Goal: Navigation & Orientation: Find specific page/section

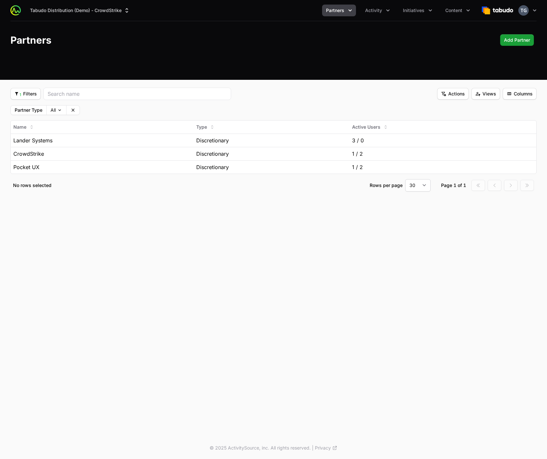
click at [229, 270] on div "Tabudo Distribution (Demo) - CrowdStrike Partners Activity Initiatives Content …" at bounding box center [273, 218] width 547 height 437
click at [68, 230] on div "Tabudo Distribution (Demo) - CrowdStrike Partners Activity Initiatives Content …" at bounding box center [273, 218] width 547 height 437
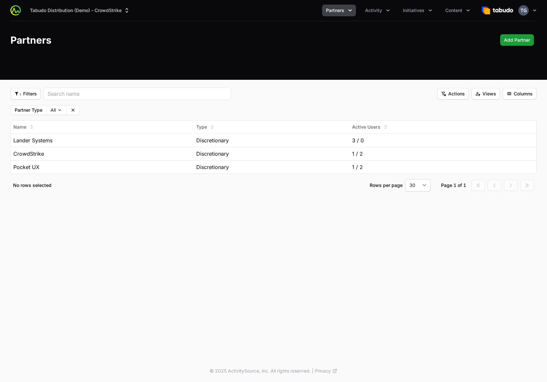
click at [206, 309] on div "Tabudo Distribution (Demo) - CrowdStrike Partners Activity Initiatives Content …" at bounding box center [273, 180] width 547 height 360
click at [92, 13] on button "Tabudo Distribution (Demo) - CrowdStrike" at bounding box center [80, 11] width 108 height 12
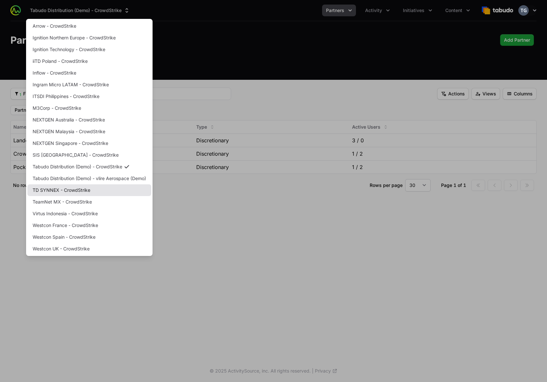
click at [74, 192] on link "TD SYNNEX - CrowdStrike" at bounding box center [89, 191] width 124 height 12
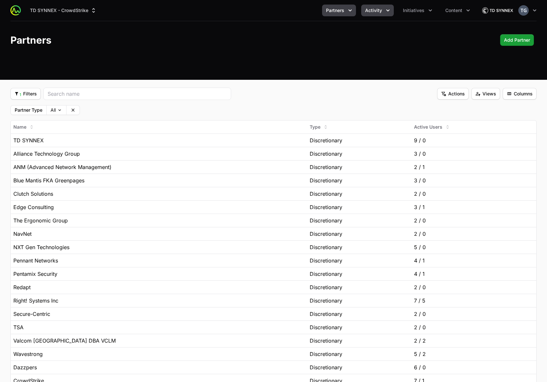
click at [378, 7] on span "Activity" at bounding box center [373, 10] width 17 height 7
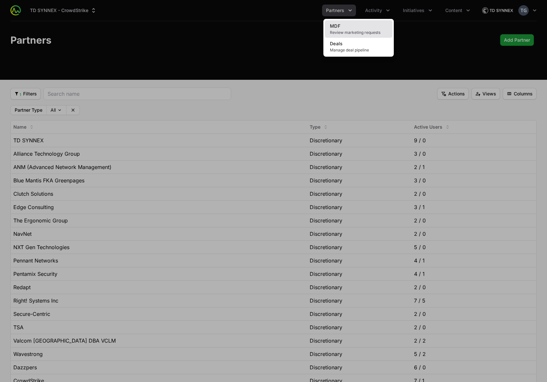
click at [373, 32] on span "Review marketing requests" at bounding box center [358, 32] width 57 height 5
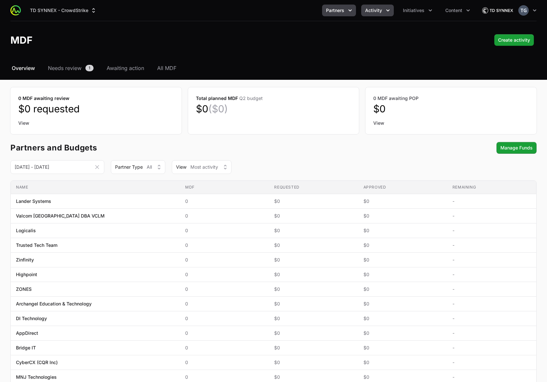
click at [342, 9] on span "Partners" at bounding box center [335, 10] width 18 height 7
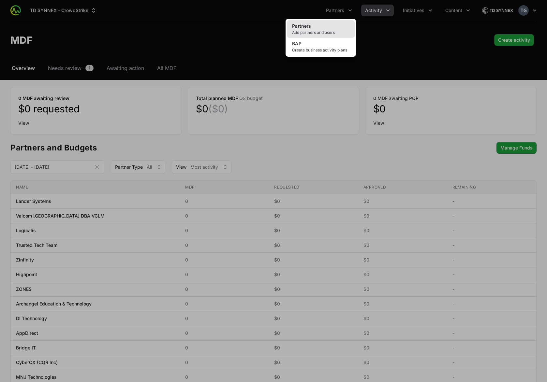
click at [338, 28] on link "Partners Add partners and users" at bounding box center [321, 29] width 68 height 18
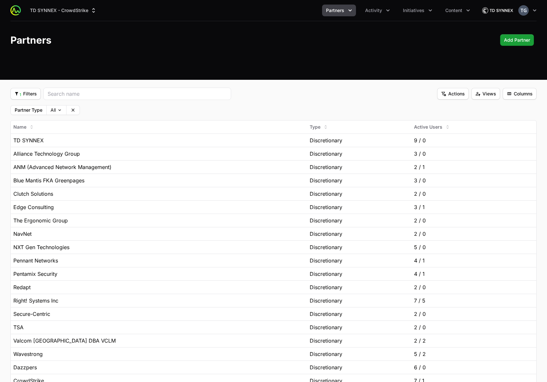
click at [341, 14] on button "Partners" at bounding box center [339, 11] width 34 height 12
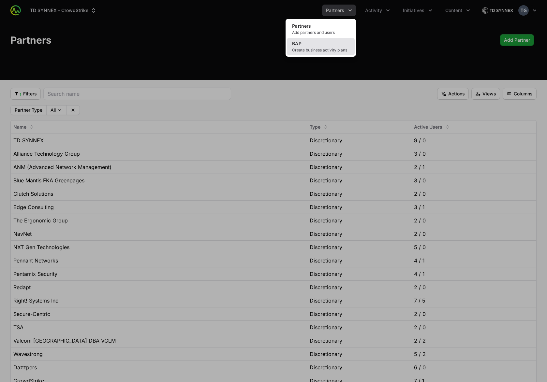
click at [340, 40] on link "BAP Create business activity plans" at bounding box center [321, 47] width 68 height 18
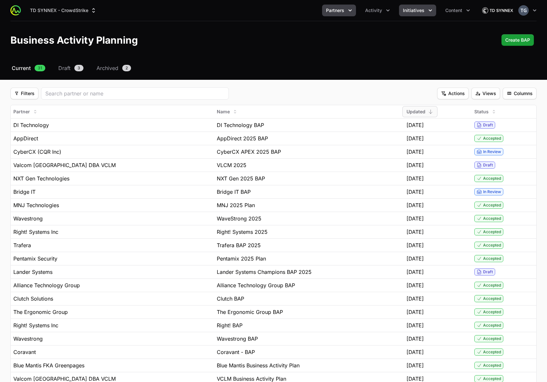
click at [418, 11] on span "Initiatives" at bounding box center [414, 10] width 22 height 7
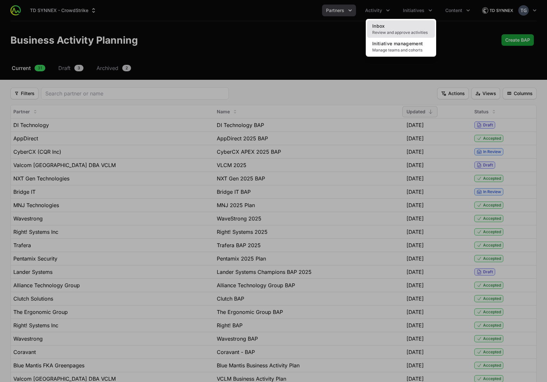
click at [381, 31] on span "Review and approve activities" at bounding box center [400, 32] width 57 height 5
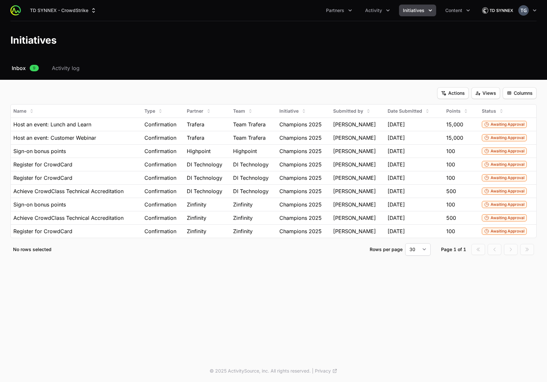
click at [420, 12] on span "Initiatives" at bounding box center [414, 10] width 22 height 7
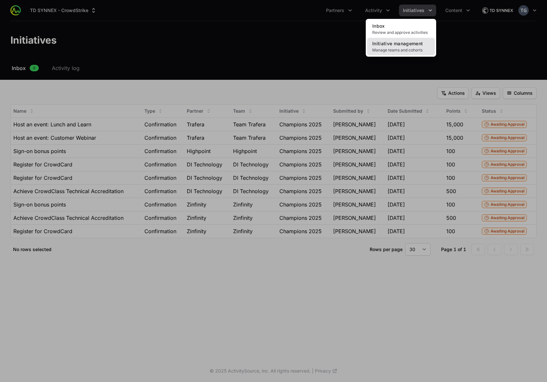
click at [418, 47] on link "Initiative management Manage teams and cohorts" at bounding box center [401, 47] width 68 height 18
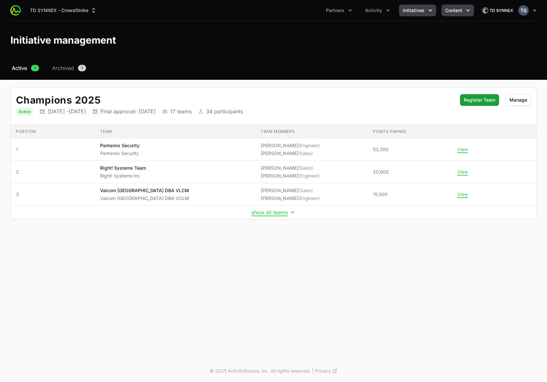
click at [460, 8] on span "Content" at bounding box center [453, 10] width 17 height 7
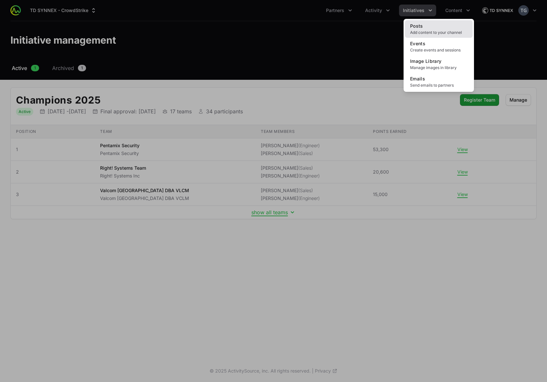
click at [446, 33] on span "Add content to your channel" at bounding box center [438, 32] width 57 height 5
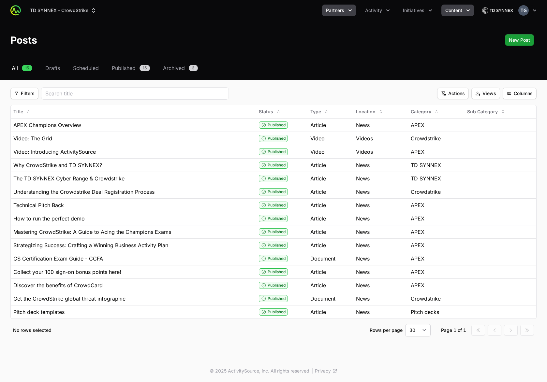
click at [339, 8] on span "Partners" at bounding box center [335, 10] width 18 height 7
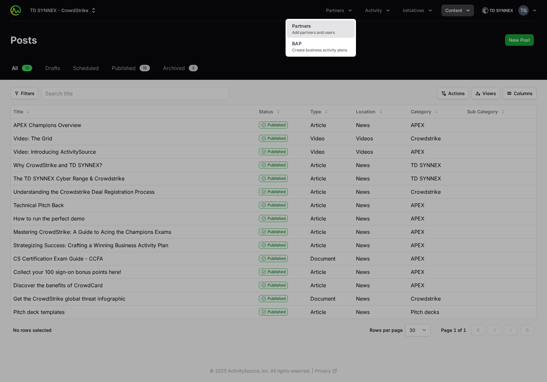
click at [323, 28] on link "Partners Add partners and users" at bounding box center [321, 29] width 68 height 18
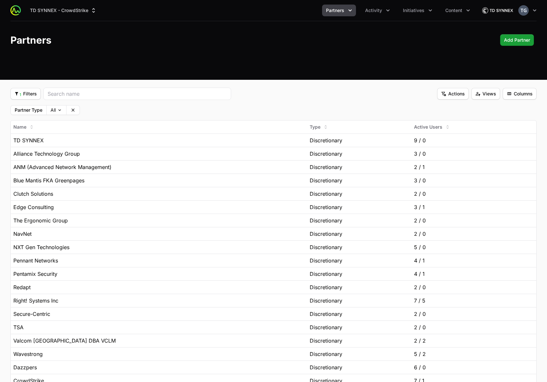
click at [343, 7] on button "Partners" at bounding box center [339, 11] width 34 height 12
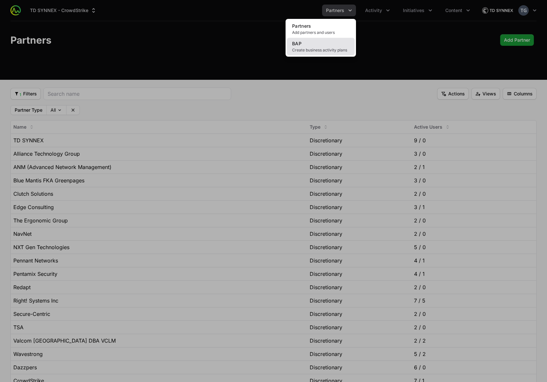
click at [323, 47] on link "BAP Create business activity plans" at bounding box center [321, 47] width 68 height 18
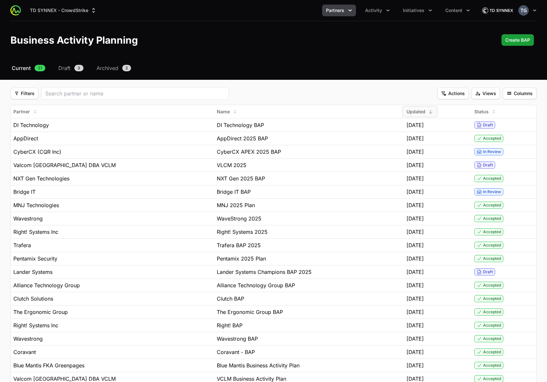
click at [341, 11] on span "Partners" at bounding box center [335, 10] width 18 height 7
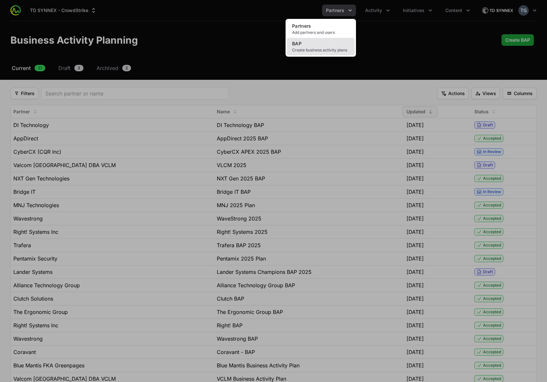
click at [294, 48] on span "Create business activity plans" at bounding box center [320, 50] width 57 height 5
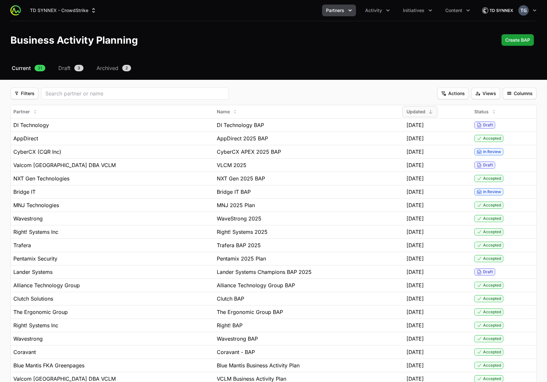
click at [328, 13] on span "Partners" at bounding box center [335, 10] width 18 height 7
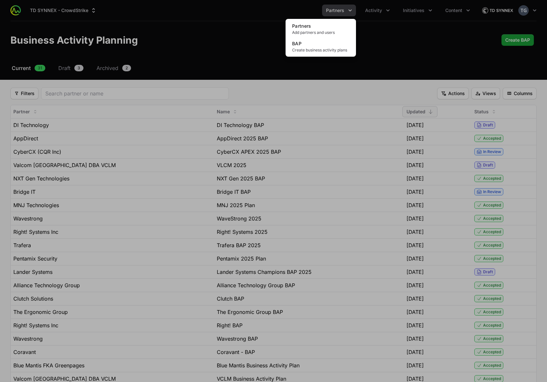
click at [328, 11] on div "Partners menu" at bounding box center [273, 191] width 547 height 382
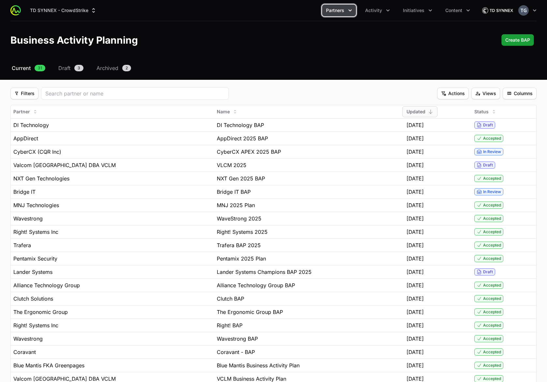
click at [337, 12] on span "Partners" at bounding box center [335, 10] width 18 height 7
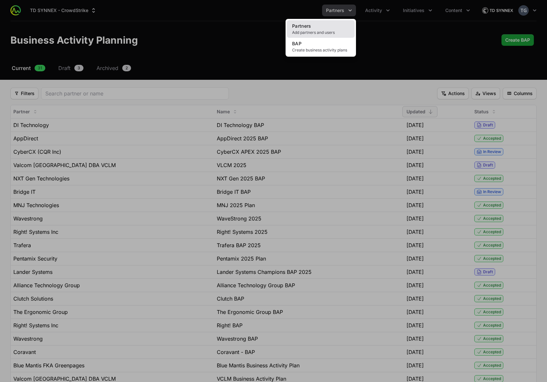
click at [332, 24] on link "Partners Add partners and users" at bounding box center [321, 29] width 68 height 18
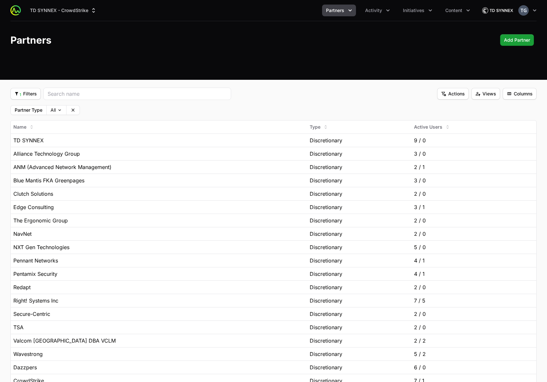
click at [344, 13] on span "Partners" at bounding box center [335, 10] width 18 height 7
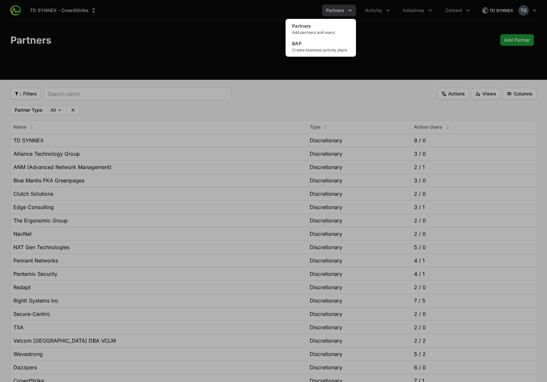
click at [249, 51] on div "Partners menu" at bounding box center [273, 191] width 547 height 382
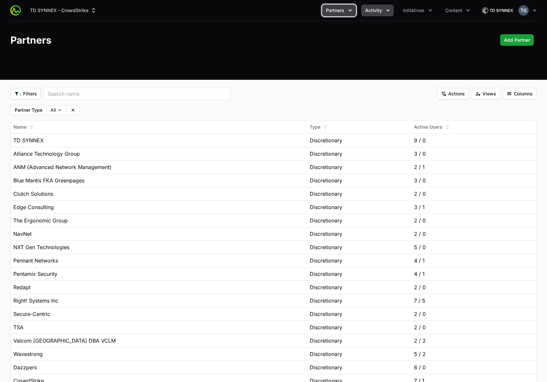
click at [373, 12] on span "Activity" at bounding box center [373, 10] width 17 height 7
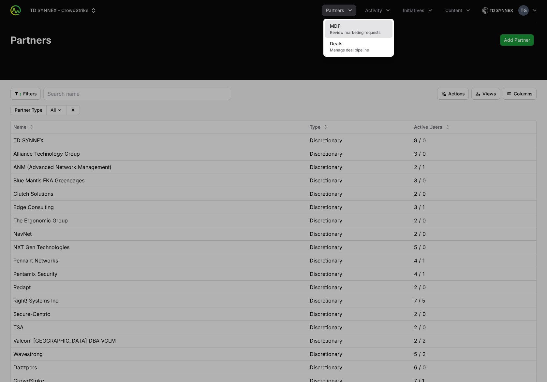
click at [368, 33] on span "Review marketing requests" at bounding box center [358, 32] width 57 height 5
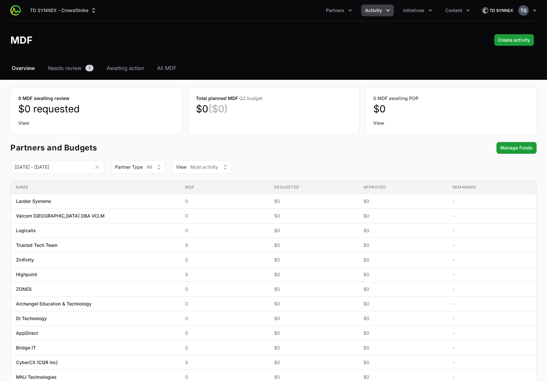
click at [414, 4] on div "TD SYNNEX - CrowdStrike Partners Activity Initiatives Content Open user menu Op…" at bounding box center [273, 10] width 526 height 21
click at [405, 11] on span "Initiatives" at bounding box center [414, 10] width 22 height 7
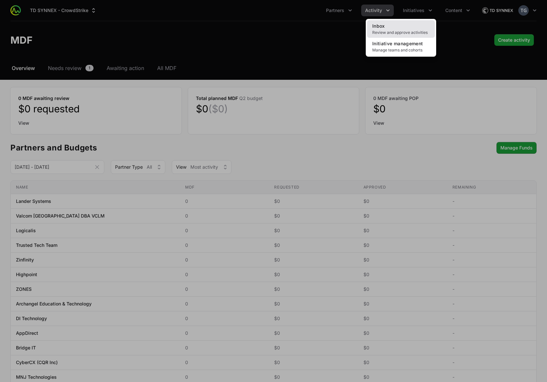
click at [401, 32] on span "Review and approve activities" at bounding box center [400, 32] width 57 height 5
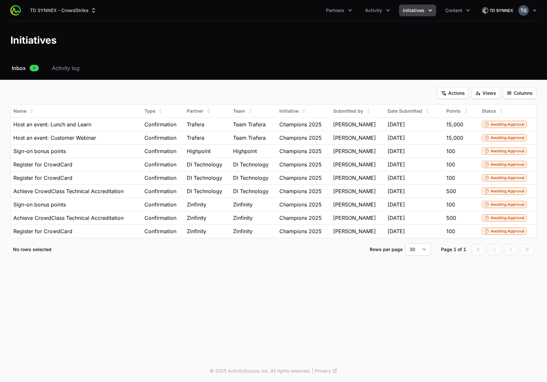
click at [424, 11] on span "Initiatives" at bounding box center [414, 10] width 22 height 7
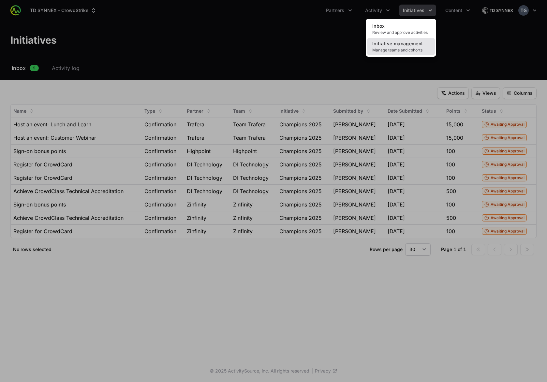
click at [403, 48] on span "Manage teams and cohorts" at bounding box center [400, 50] width 57 height 5
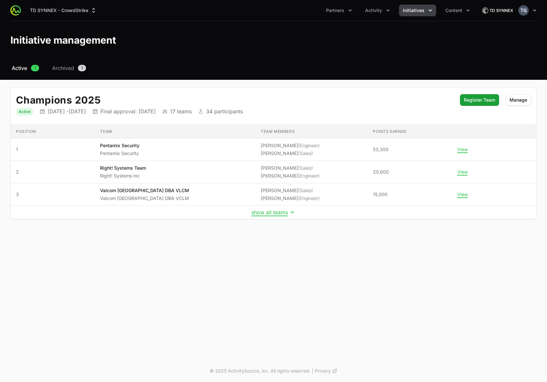
click at [337, 17] on div "TD SYNNEX - CrowdStrike Partners Activity Initiatives Content Open user menu Op…" at bounding box center [273, 10] width 526 height 21
click at [470, 15] on button "Content" at bounding box center [457, 11] width 33 height 12
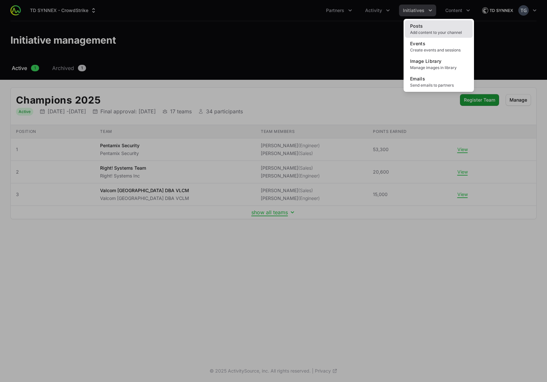
click at [435, 25] on link "Posts Add content to your channel" at bounding box center [439, 29] width 68 height 18
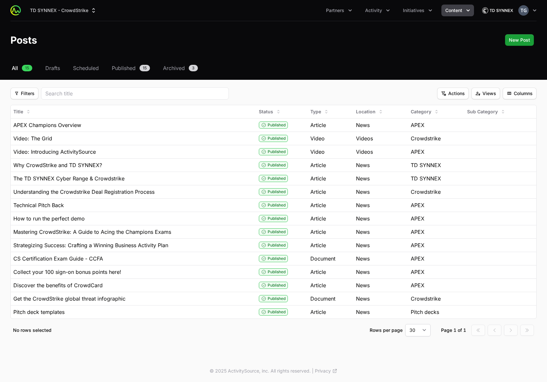
click at [456, 11] on span "Content" at bounding box center [453, 10] width 17 height 7
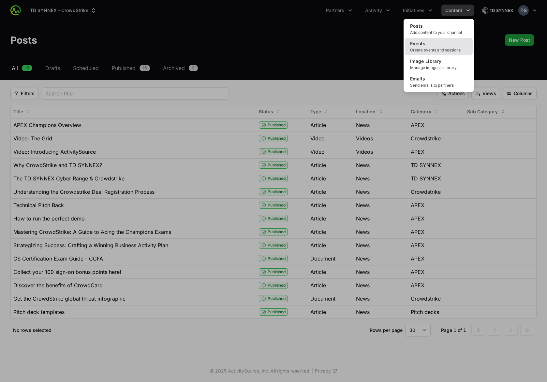
click at [452, 45] on link "Events Create events and sessions" at bounding box center [439, 47] width 68 height 18
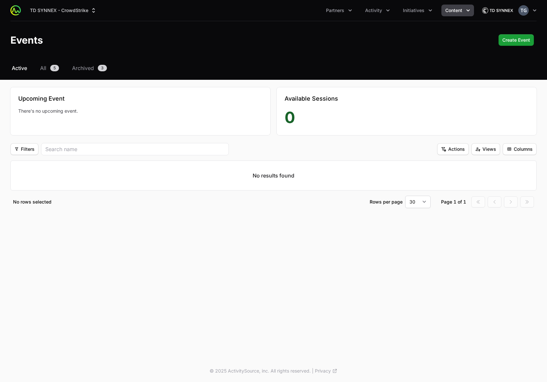
click at [457, 8] on span "Content" at bounding box center [453, 10] width 17 height 7
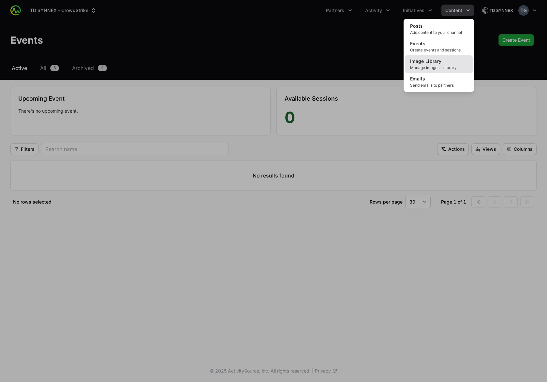
click at [443, 68] on span "Manage images in library" at bounding box center [438, 67] width 57 height 5
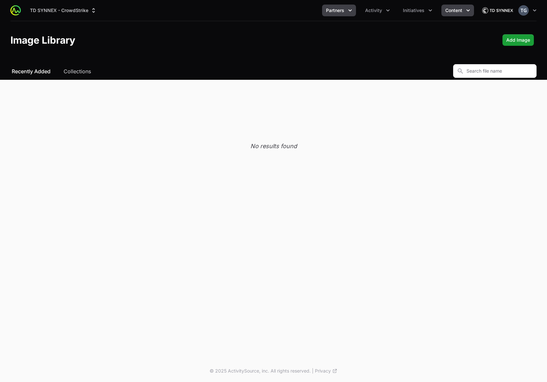
click at [333, 8] on span "Partners" at bounding box center [335, 10] width 18 height 7
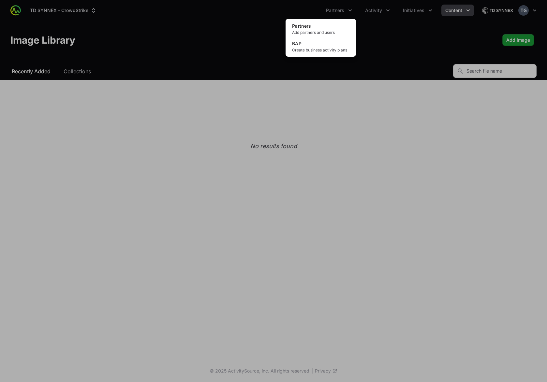
click at [244, 31] on div "Partners menu" at bounding box center [273, 191] width 547 height 382
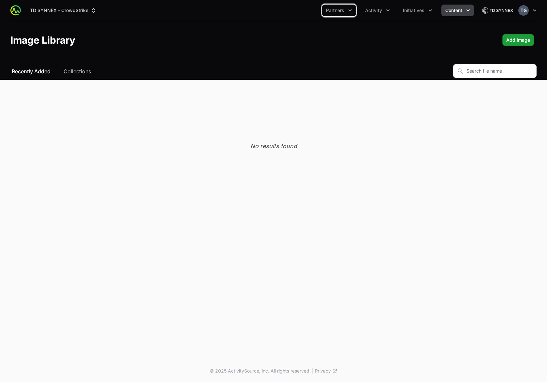
click at [456, 14] on button "Content" at bounding box center [457, 11] width 33 height 12
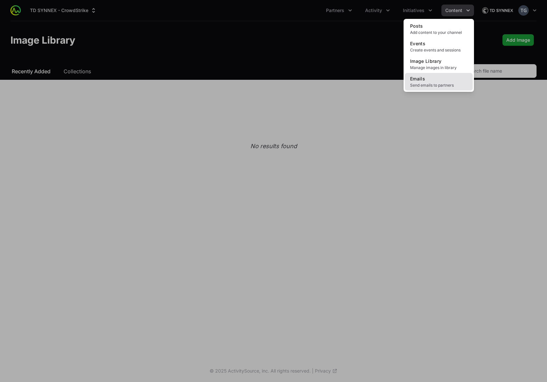
click at [419, 78] on span "Emails" at bounding box center [417, 79] width 15 height 6
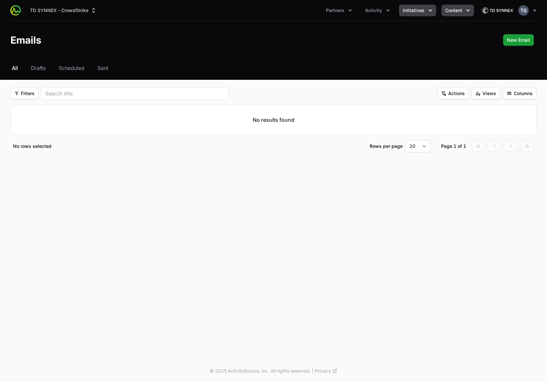
click at [419, 10] on span "Initiatives" at bounding box center [414, 10] width 22 height 7
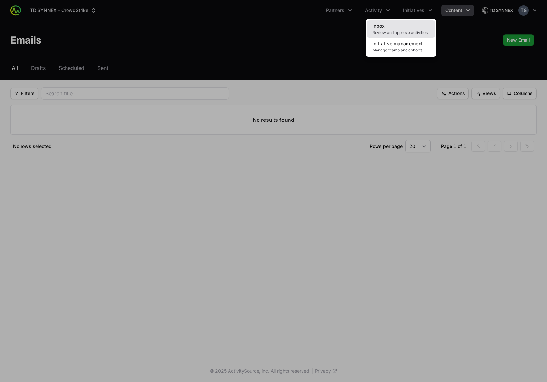
click at [407, 31] on span "Review and approve activities" at bounding box center [400, 32] width 57 height 5
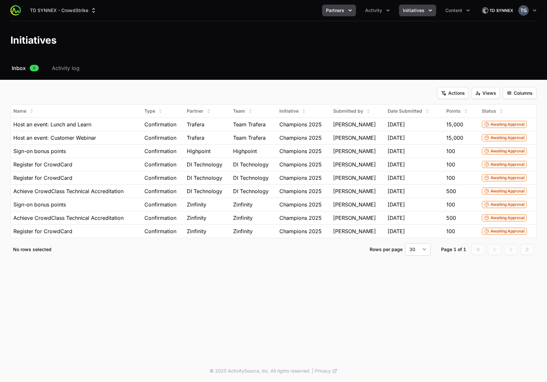
click at [337, 11] on span "Partners" at bounding box center [335, 10] width 18 height 7
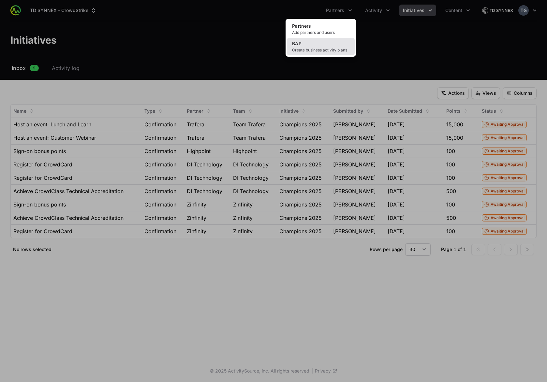
click at [337, 46] on link "BAP Create business activity plans" at bounding box center [321, 47] width 68 height 18
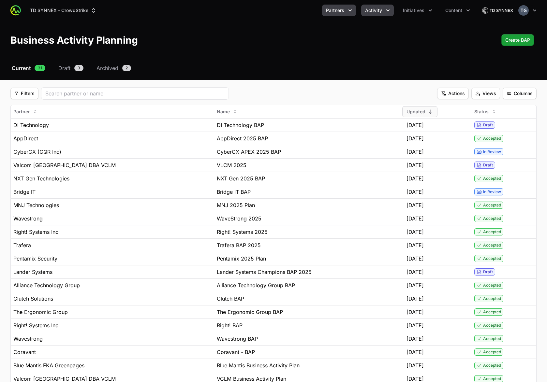
click at [387, 9] on icon "Activity menu" at bounding box center [388, 10] width 7 height 7
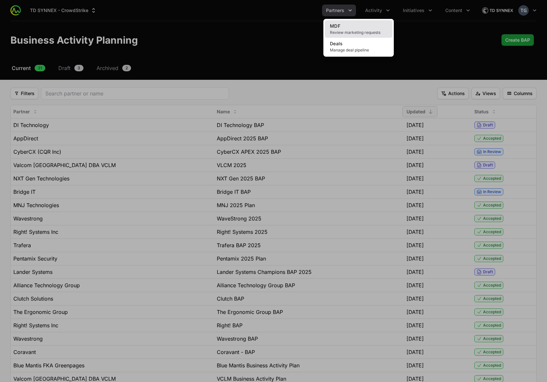
click at [359, 31] on span "Review marketing requests" at bounding box center [358, 32] width 57 height 5
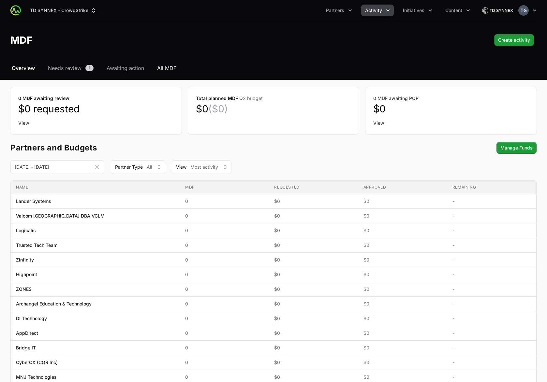
click at [174, 67] on span "All MDF" at bounding box center [166, 68] width 19 height 8
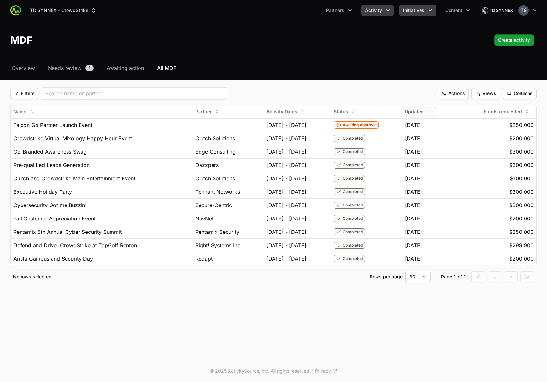
click at [411, 14] on button "Initiatives" at bounding box center [417, 11] width 37 height 12
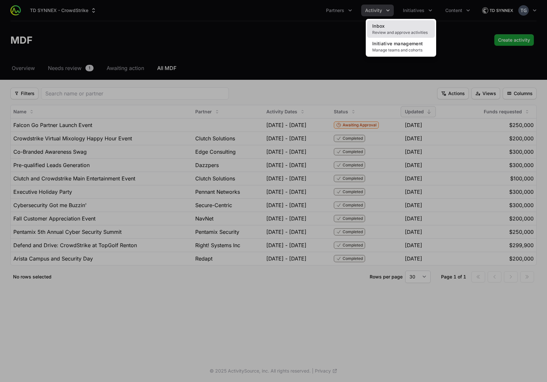
click at [395, 32] on span "Review and approve activities" at bounding box center [400, 32] width 57 height 5
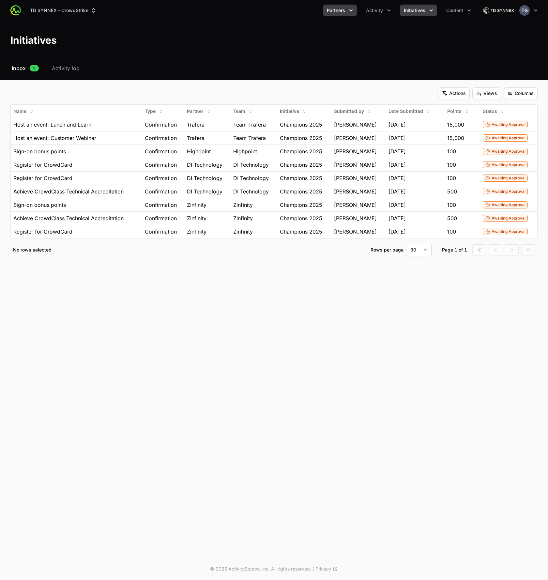
click at [332, 11] on span "Partners" at bounding box center [336, 10] width 18 height 7
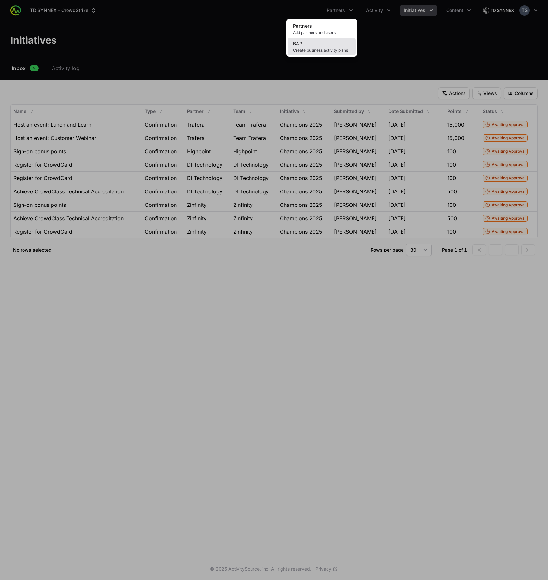
click at [316, 45] on link "BAP Create business activity plans" at bounding box center [322, 47] width 68 height 18
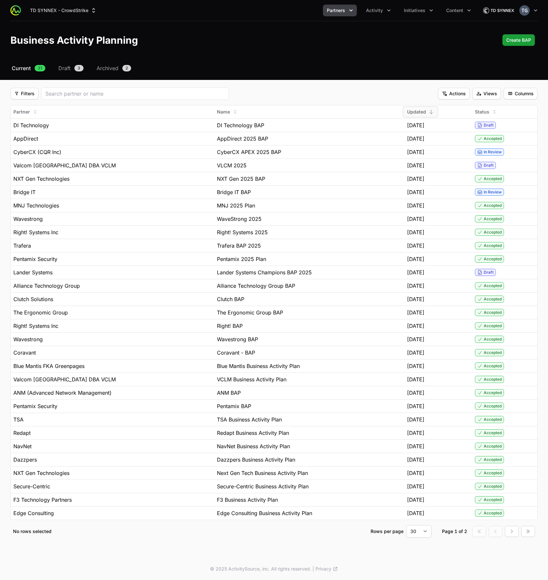
click at [342, 12] on span "Partners" at bounding box center [336, 10] width 18 height 7
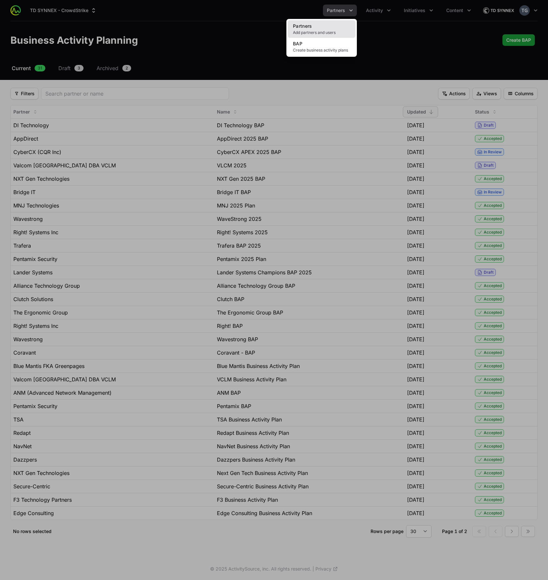
click at [329, 26] on link "Partners Add partners and users" at bounding box center [322, 29] width 68 height 18
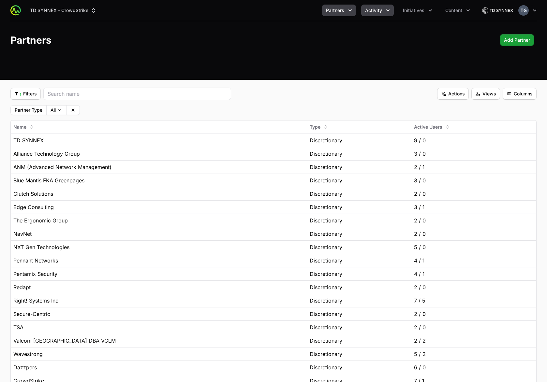
click at [373, 8] on span "Activity" at bounding box center [373, 10] width 17 height 7
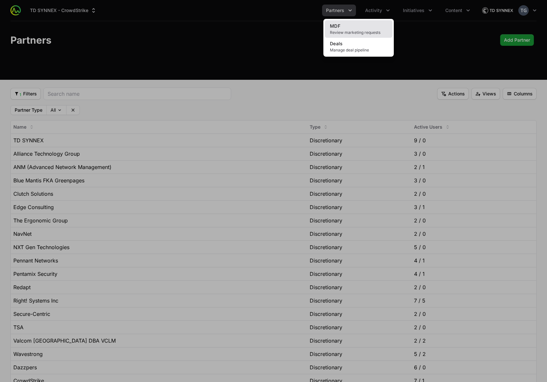
click at [366, 33] on span "Review marketing requests" at bounding box center [358, 32] width 57 height 5
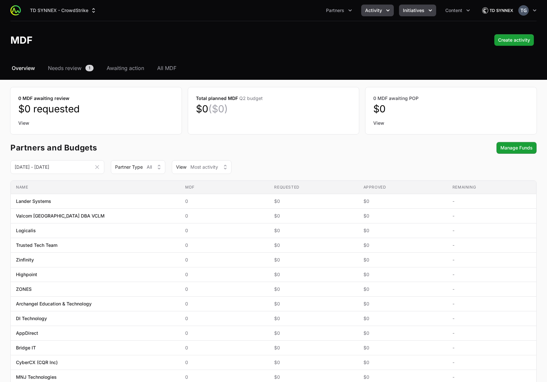
click at [426, 10] on button "Initiatives" at bounding box center [417, 11] width 37 height 12
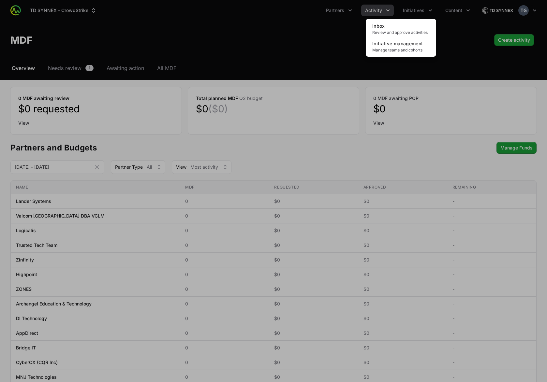
click at [462, 15] on div "Initiatives menu" at bounding box center [273, 191] width 547 height 382
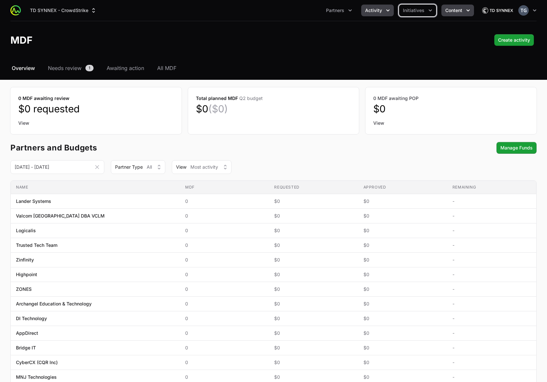
click at [460, 10] on span "Content" at bounding box center [453, 10] width 17 height 7
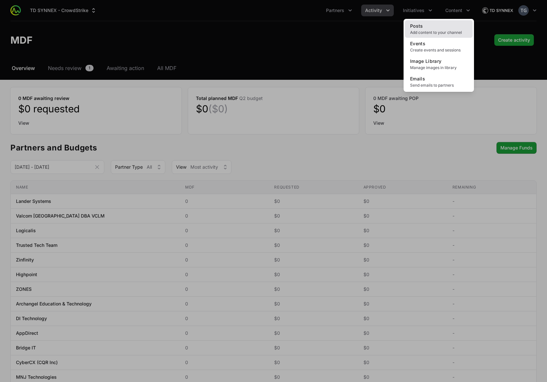
click at [451, 28] on link "Posts Add content to your channel" at bounding box center [439, 29] width 68 height 18
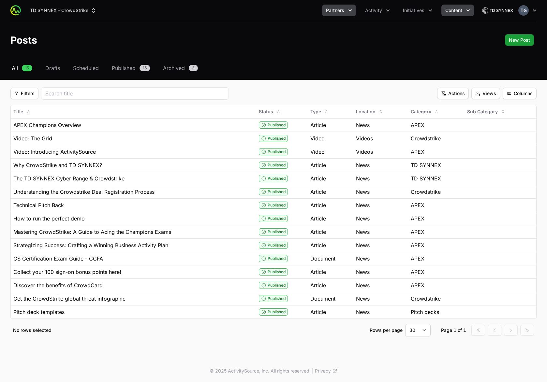
click at [333, 13] on span "Partners" at bounding box center [335, 10] width 18 height 7
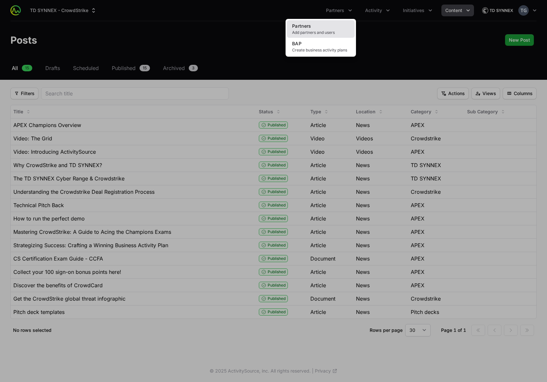
click at [321, 27] on link "Partners Add partners and users" at bounding box center [321, 29] width 68 height 18
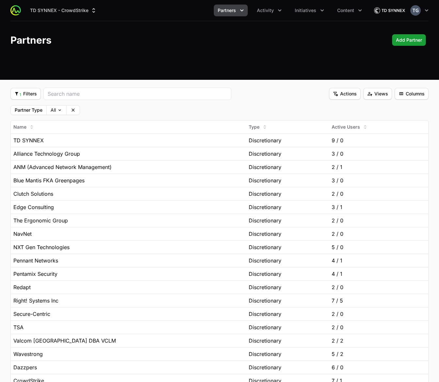
click at [214, 29] on header "Partners Add Partner Add Partner" at bounding box center [219, 40] width 439 height 38
click at [238, 9] on button "Partners" at bounding box center [231, 11] width 34 height 12
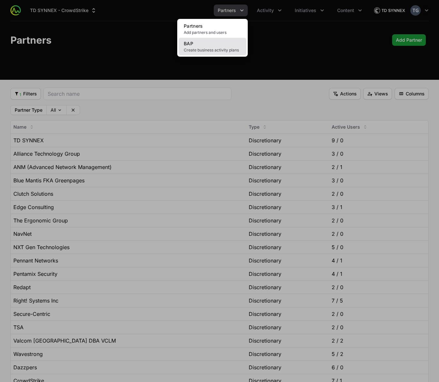
click at [224, 44] on link "BAP Create business activity plans" at bounding box center [212, 47] width 68 height 18
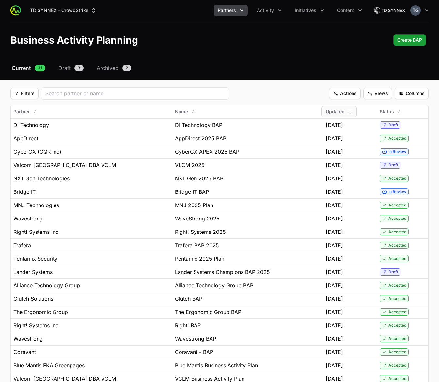
click at [230, 18] on div "TD SYNNEX - CrowdStrike Partners Activity Initiatives Content Open user menu Op…" at bounding box center [219, 10] width 418 height 21
click at [229, 14] on button "Partners" at bounding box center [231, 11] width 34 height 12
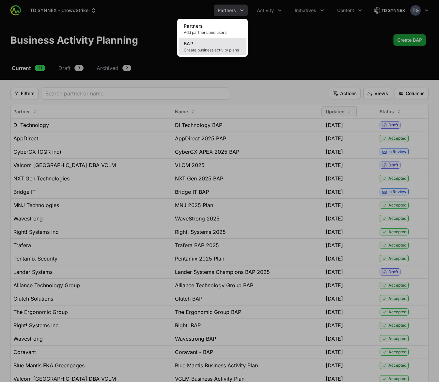
click at [234, 46] on link "BAP Create business activity plans" at bounding box center [212, 47] width 68 height 18
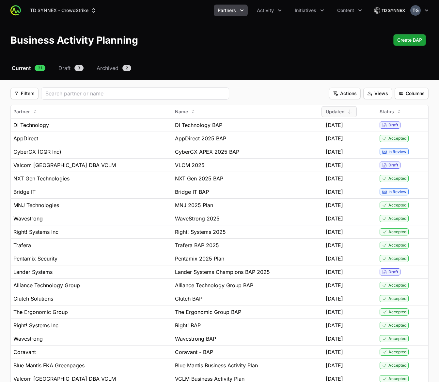
click at [238, 25] on header "Business Activity Planning Create BAP Create BAP" at bounding box center [219, 40] width 439 height 38
click at [233, 6] on button "Partners" at bounding box center [231, 11] width 34 height 12
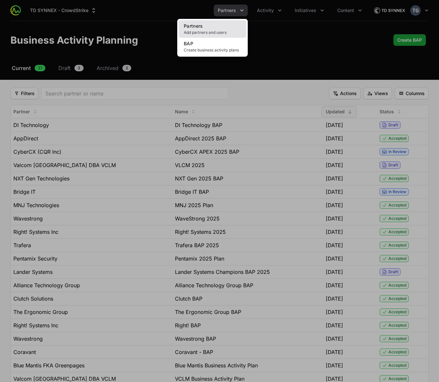
click at [229, 25] on link "Partners Add partners and users" at bounding box center [212, 29] width 68 height 18
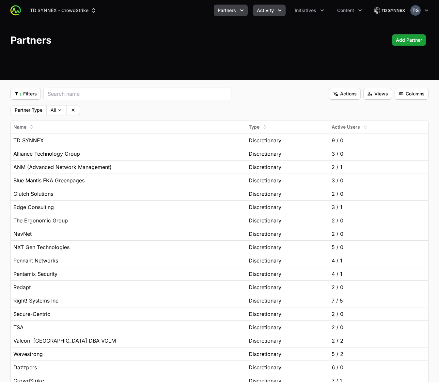
click at [266, 8] on span "Activity" at bounding box center [265, 10] width 17 height 7
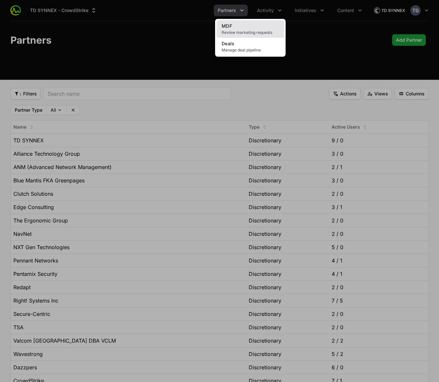
click at [265, 23] on link "MDF Review marketing requests" at bounding box center [250, 29] width 68 height 18
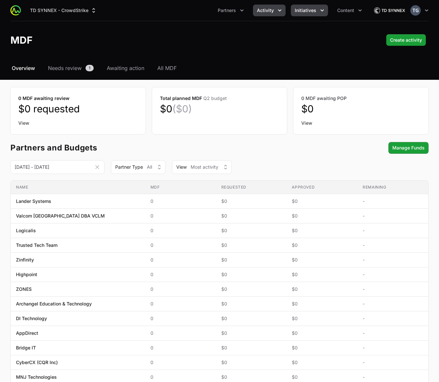
click at [311, 11] on span "Initiatives" at bounding box center [305, 10] width 22 height 7
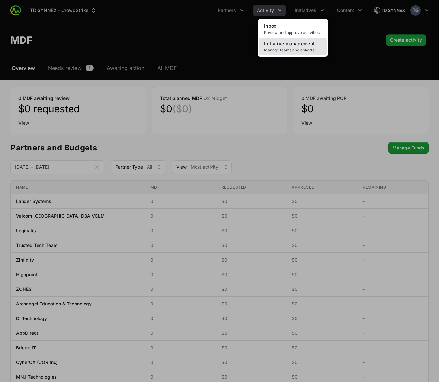
click at [309, 42] on span "Initiative management" at bounding box center [289, 44] width 51 height 6
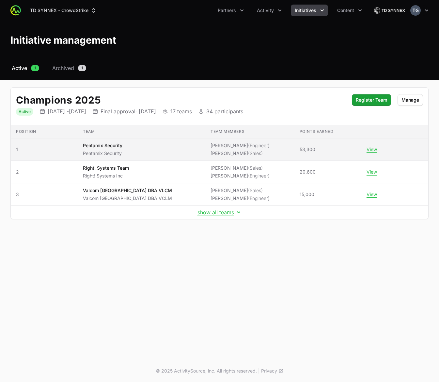
click at [157, 152] on span "Pentamix Security Pentamix Security" at bounding box center [141, 149] width 117 height 14
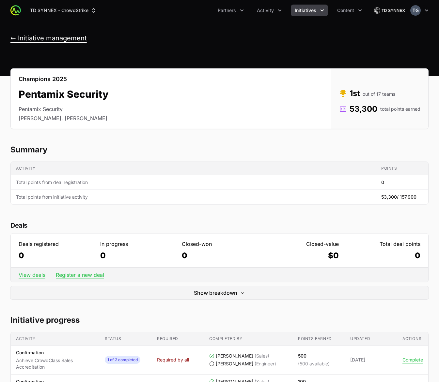
click at [38, 38] on button "← Initiative management" at bounding box center [48, 38] width 76 height 8
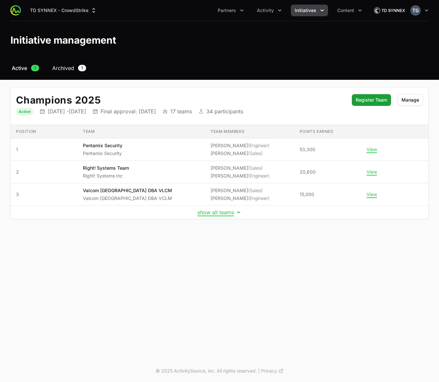
click at [66, 68] on span "Archived" at bounding box center [63, 68] width 22 height 8
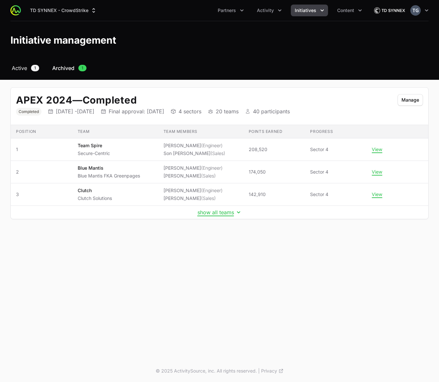
click at [20, 71] on span "Active" at bounding box center [19, 68] width 15 height 8
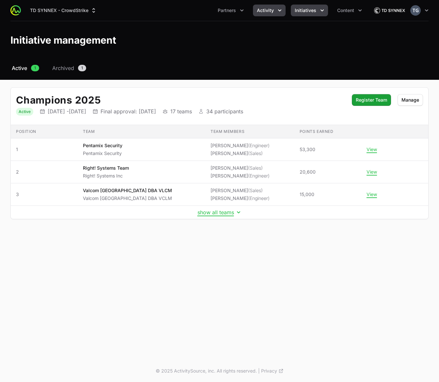
click at [279, 10] on icon "Activity menu" at bounding box center [279, 10] width 3 height 2
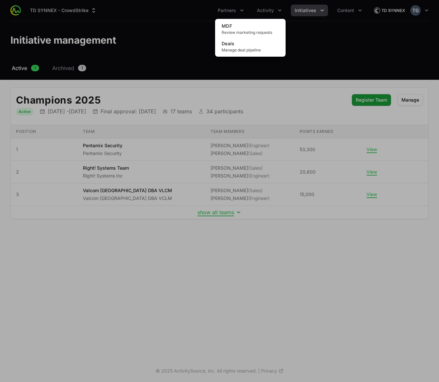
click at [272, 8] on div "Activity menu" at bounding box center [219, 191] width 439 height 382
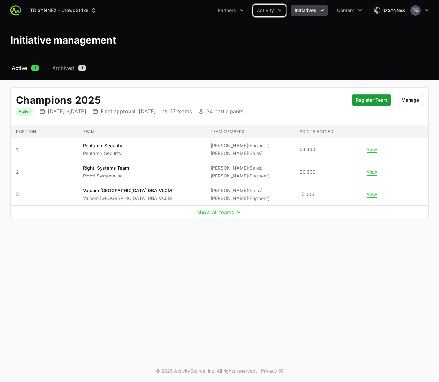
click at [272, 8] on span "Activity" at bounding box center [265, 10] width 17 height 7
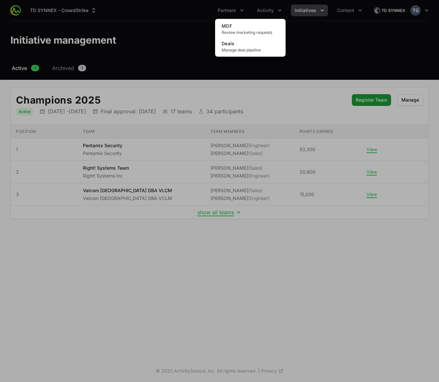
click at [317, 45] on div "Activity menu" at bounding box center [219, 191] width 439 height 382
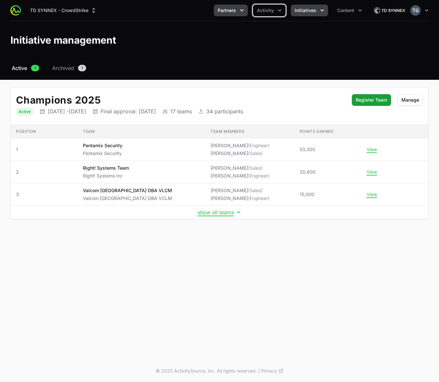
click at [230, 15] on button "Partners" at bounding box center [231, 11] width 34 height 12
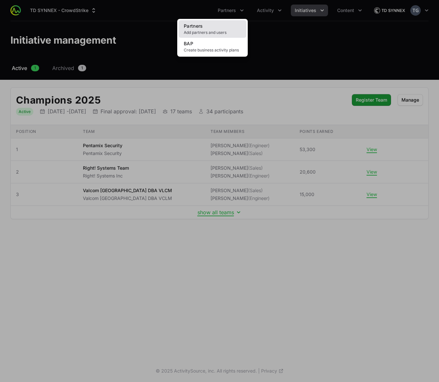
click at [216, 31] on span "Add partners and users" at bounding box center [212, 32] width 57 height 5
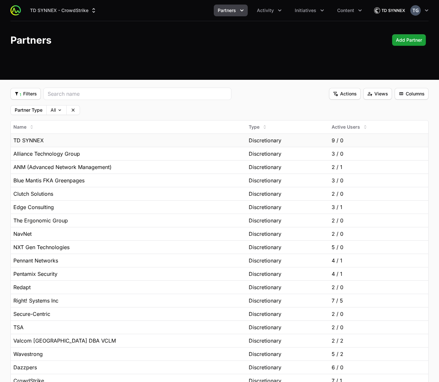
click at [99, 140] on div "TD SYNNEX" at bounding box center [128, 141] width 230 height 8
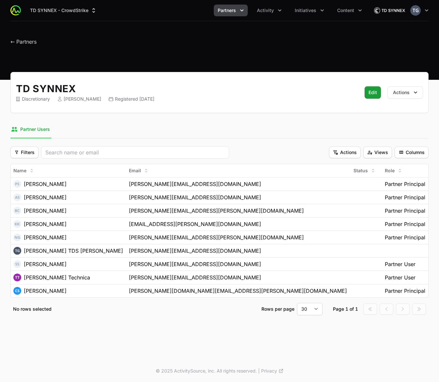
click at [166, 123] on nav "Partner Users" at bounding box center [219, 130] width 418 height 18
click at [350, 10] on span "Content" at bounding box center [345, 10] width 17 height 7
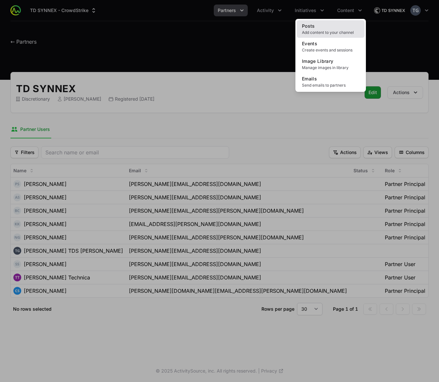
click at [337, 25] on link "Posts Add content to your channel" at bounding box center [330, 29] width 68 height 18
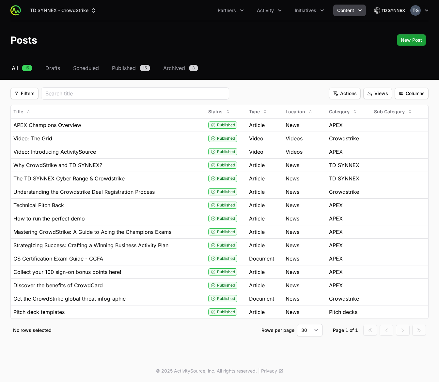
click at [346, 10] on span "Content" at bounding box center [345, 10] width 17 height 7
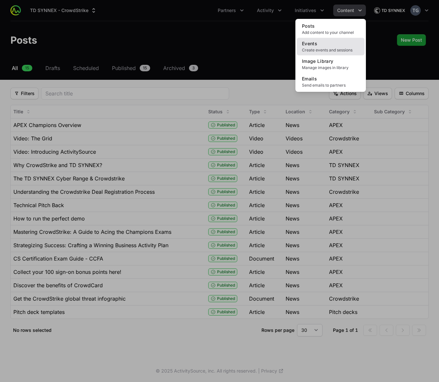
click at [307, 45] on span "Events" at bounding box center [309, 44] width 15 height 6
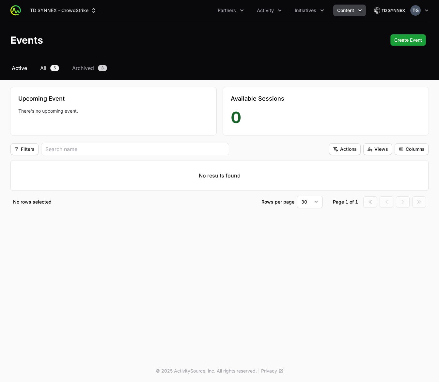
click at [43, 71] on span "All" at bounding box center [43, 68] width 6 height 8
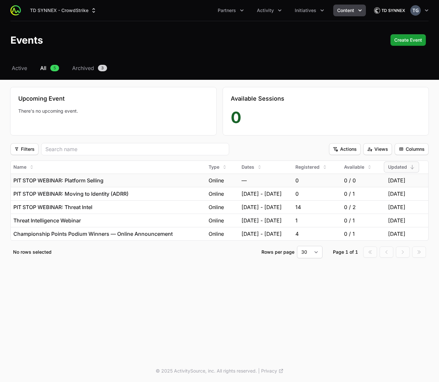
click at [103, 183] on p "PIT STOP WEBINAR: Platform Selling" at bounding box center [58, 181] width 90 height 8
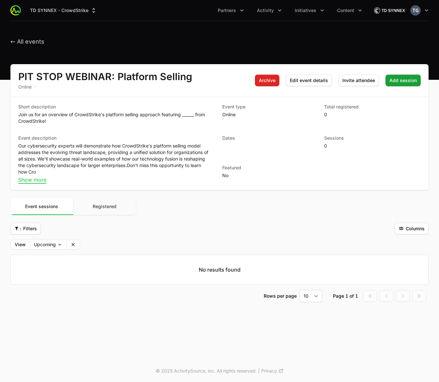
click at [105, 207] on span "Registered" at bounding box center [105, 207] width 24 height 6
click at [48, 204] on span "Event sessions" at bounding box center [41, 207] width 33 height 6
click at [169, 229] on div "1 Filters 1 Filters" at bounding box center [200, 229] width 381 height 12
click at [310, 13] on span "Initiatives" at bounding box center [305, 10] width 22 height 7
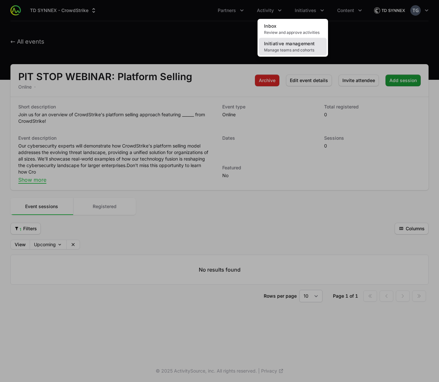
click at [303, 47] on link "Initiative management Manage teams and cohorts" at bounding box center [293, 47] width 68 height 18
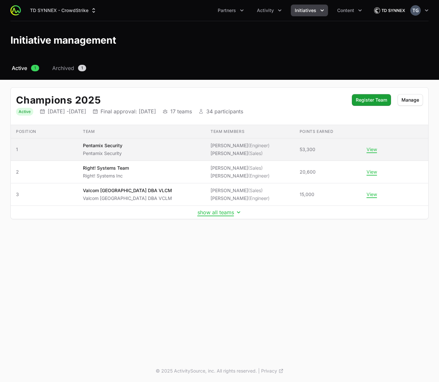
click at [150, 150] on span "Pentamix Security Pentamix Security" at bounding box center [141, 149] width 117 height 14
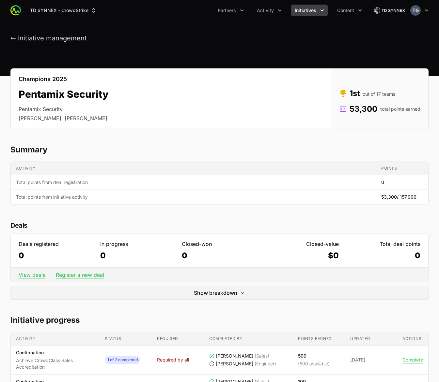
click at [146, 64] on div "TD SYNNEX - CrowdStrike Partners Activity Initiatives Content Open user menu Op…" at bounding box center [219, 38] width 439 height 76
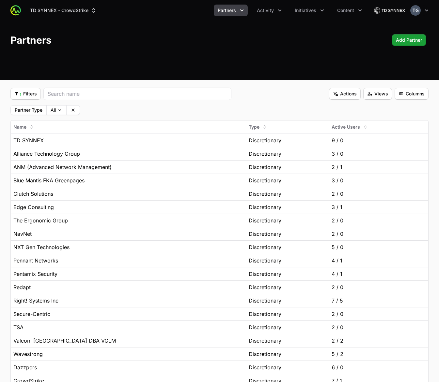
click at [300, 66] on div "TD SYNNEX - CrowdStrike Partners Activity Initiatives Content Open user menu Op…" at bounding box center [219, 40] width 439 height 80
click at [345, 7] on span "Content" at bounding box center [345, 10] width 17 height 7
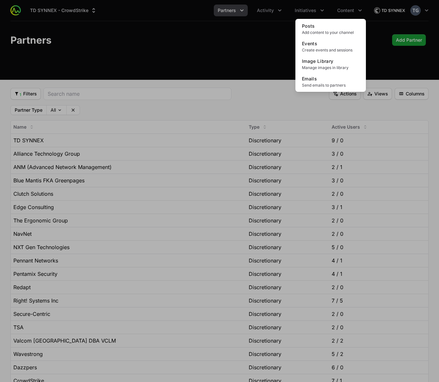
click at [314, 10] on div "Content menu" at bounding box center [219, 191] width 439 height 382
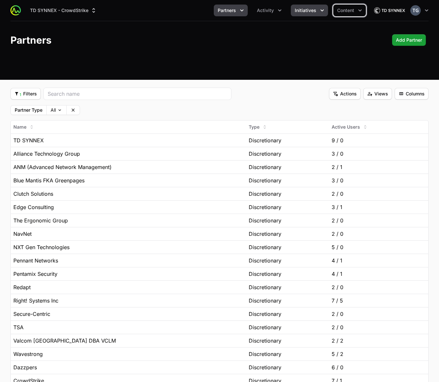
click at [314, 11] on span "Initiatives" at bounding box center [305, 10] width 22 height 7
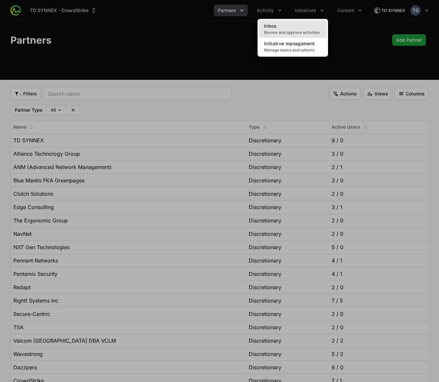
click at [295, 31] on span "Review and approve activities" at bounding box center [292, 32] width 57 height 5
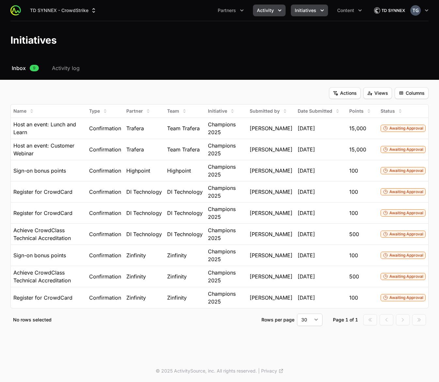
click at [274, 12] on button "Activity" at bounding box center [269, 11] width 33 height 12
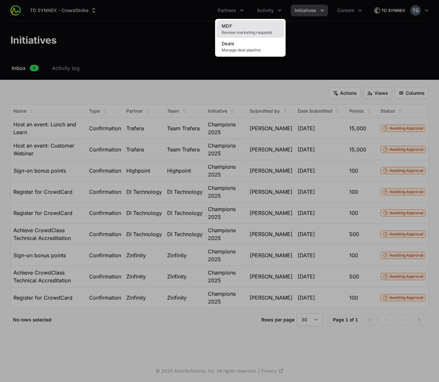
click at [234, 32] on span "Review marketing requests" at bounding box center [249, 32] width 57 height 5
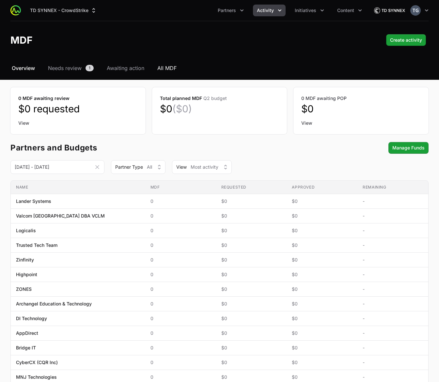
click at [163, 65] on span "All MDF" at bounding box center [166, 68] width 19 height 8
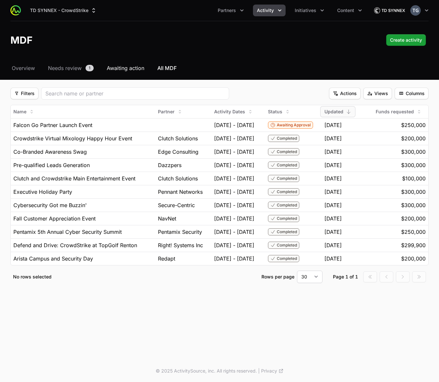
click at [133, 69] on span "Awaiting action" at bounding box center [125, 68] width 37 height 8
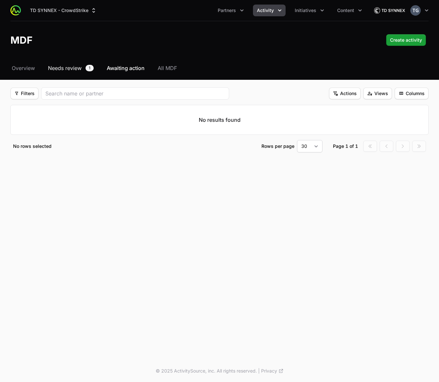
click at [66, 69] on span "Needs review" at bounding box center [65, 68] width 34 height 8
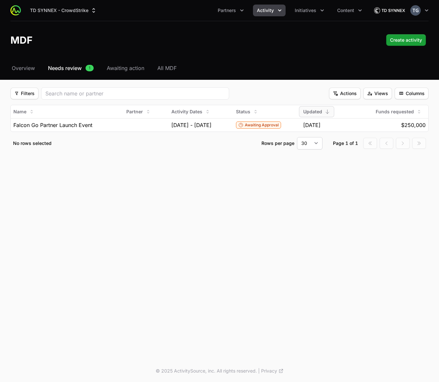
click at [7, 67] on div "Select a tab Overview Needs review Awaiting action All MDF Overview Needs revie…" at bounding box center [219, 114] width 439 height 101
click at [22, 67] on span "Overview" at bounding box center [23, 68] width 23 height 8
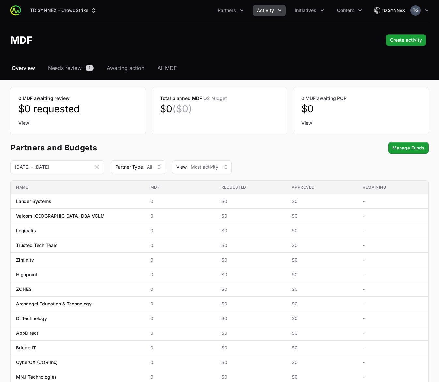
click at [335, 92] on div "0 MDF awaiting POP $0 View" at bounding box center [360, 110] width 135 height 47
click at [334, 62] on div "TD SYNNEX - CrowdStrike Partners Activity Initiatives Content Open user menu Op…" at bounding box center [219, 40] width 439 height 80
click at [343, 11] on span "Content" at bounding box center [345, 10] width 17 height 7
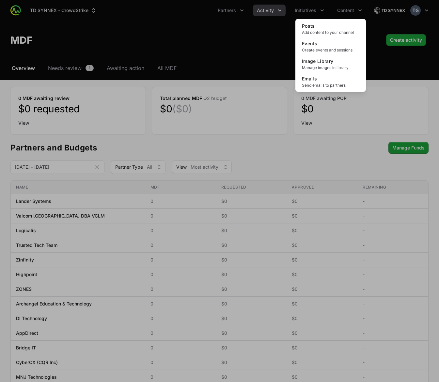
click at [317, 8] on div "Content menu" at bounding box center [219, 191] width 439 height 382
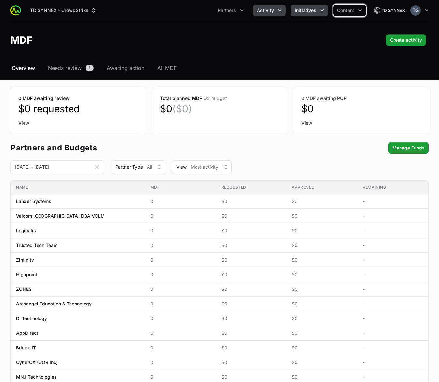
click at [304, 7] on button "Initiatives" at bounding box center [309, 11] width 37 height 12
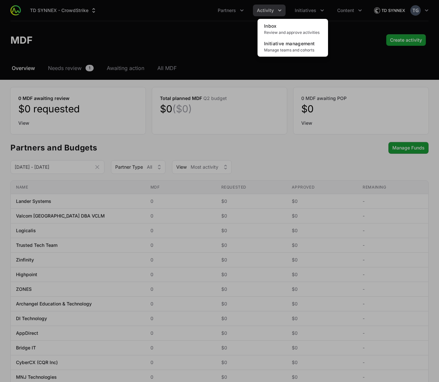
click at [262, 11] on div "Initiatives menu" at bounding box center [219, 191] width 439 height 382
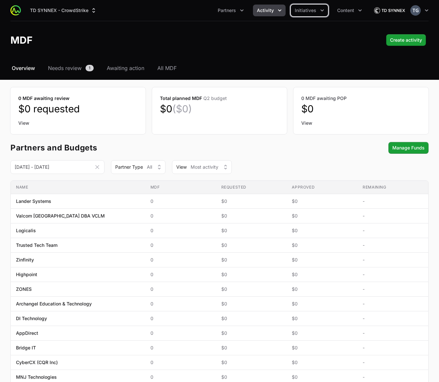
click at [266, 11] on span "Activity" at bounding box center [265, 10] width 17 height 7
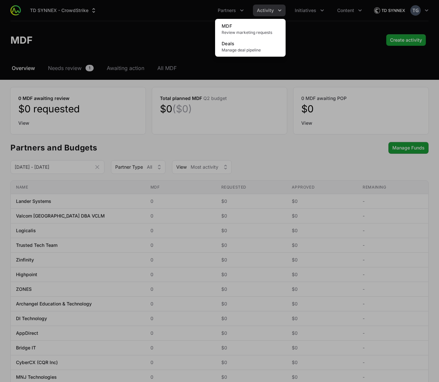
click at [309, 17] on div "Activity menu" at bounding box center [219, 191] width 439 height 382
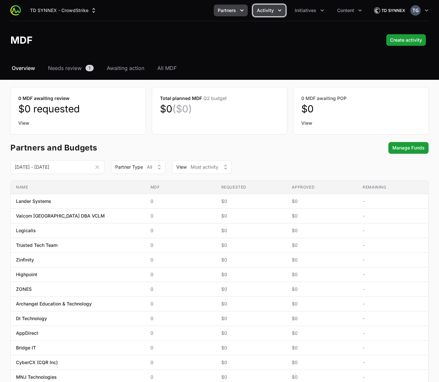
click at [241, 10] on icon "Partners menu" at bounding box center [241, 10] width 7 height 7
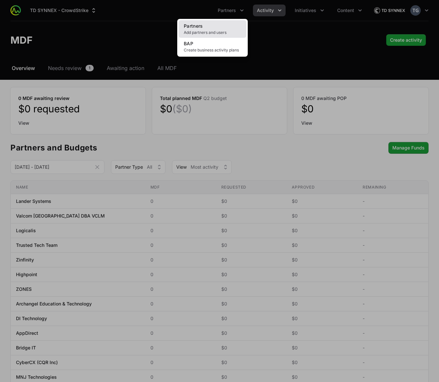
click at [220, 29] on link "Partners Add partners and users" at bounding box center [212, 29] width 68 height 18
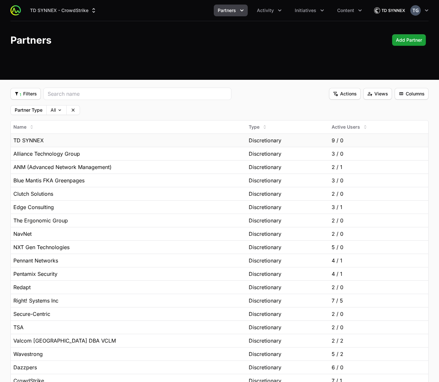
click at [120, 136] on td "TD SYNNEX" at bounding box center [128, 140] width 235 height 13
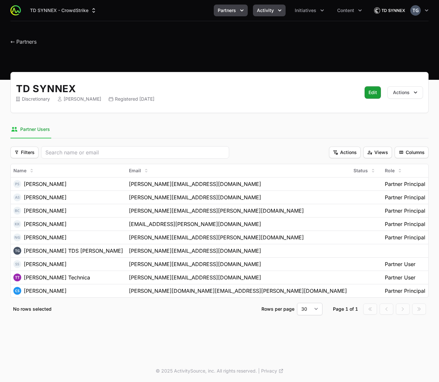
click at [269, 13] on span "Activity" at bounding box center [265, 10] width 17 height 7
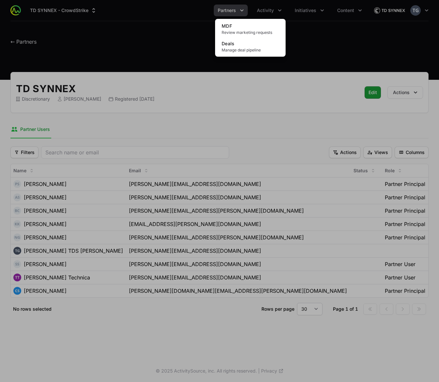
click at [278, 10] on div "Activity menu" at bounding box center [219, 191] width 439 height 382
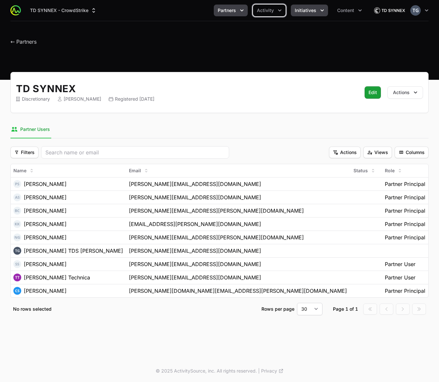
click at [303, 10] on span "Initiatives" at bounding box center [305, 10] width 22 height 7
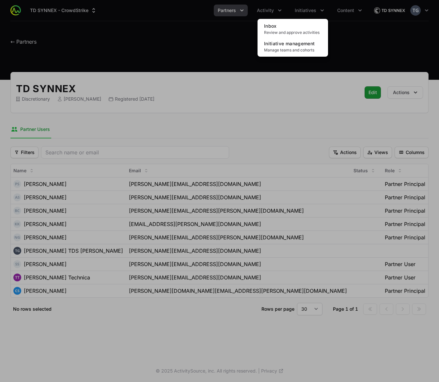
click at [355, 34] on div "Initiatives menu" at bounding box center [219, 191] width 439 height 382
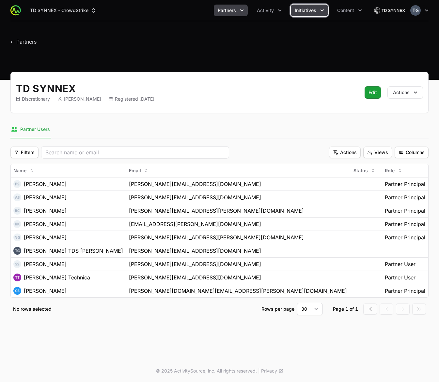
click at [301, 11] on span "Initiatives" at bounding box center [305, 10] width 22 height 7
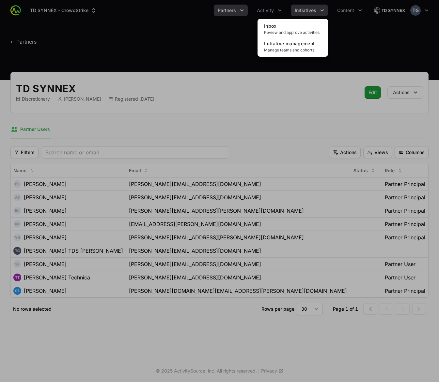
click at [301, 11] on div "Initiatives menu" at bounding box center [219, 191] width 439 height 382
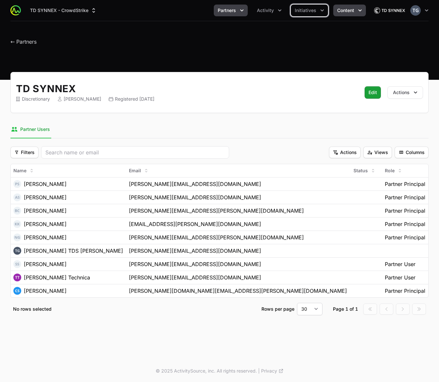
click at [336, 11] on button "Content" at bounding box center [349, 11] width 33 height 12
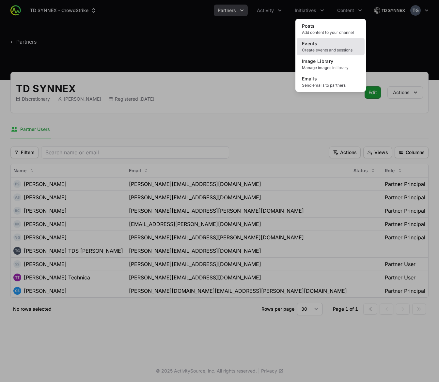
click at [310, 48] on span "Create events and sessions" at bounding box center [330, 50] width 57 height 5
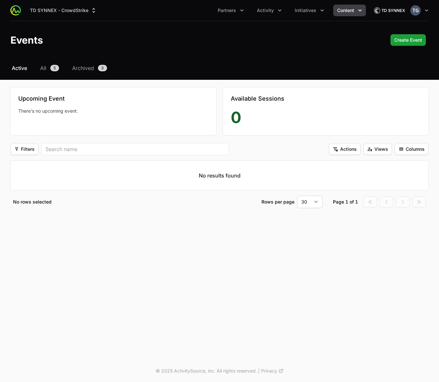
click at [239, 205] on div "No rows selected Rows per page 30 50 100 Page 1 of 1 Go to first page Go to pre…" at bounding box center [219, 202] width 418 height 12
click at [53, 69] on span "5" at bounding box center [54, 68] width 9 height 7
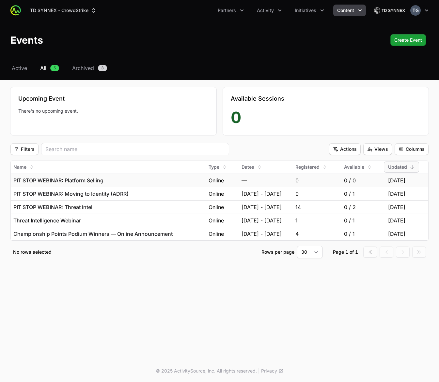
click at [127, 181] on div "PIT STOP WEBINAR: Platform Selling" at bounding box center [108, 181] width 190 height 8
